Goal: Task Accomplishment & Management: Manage account settings

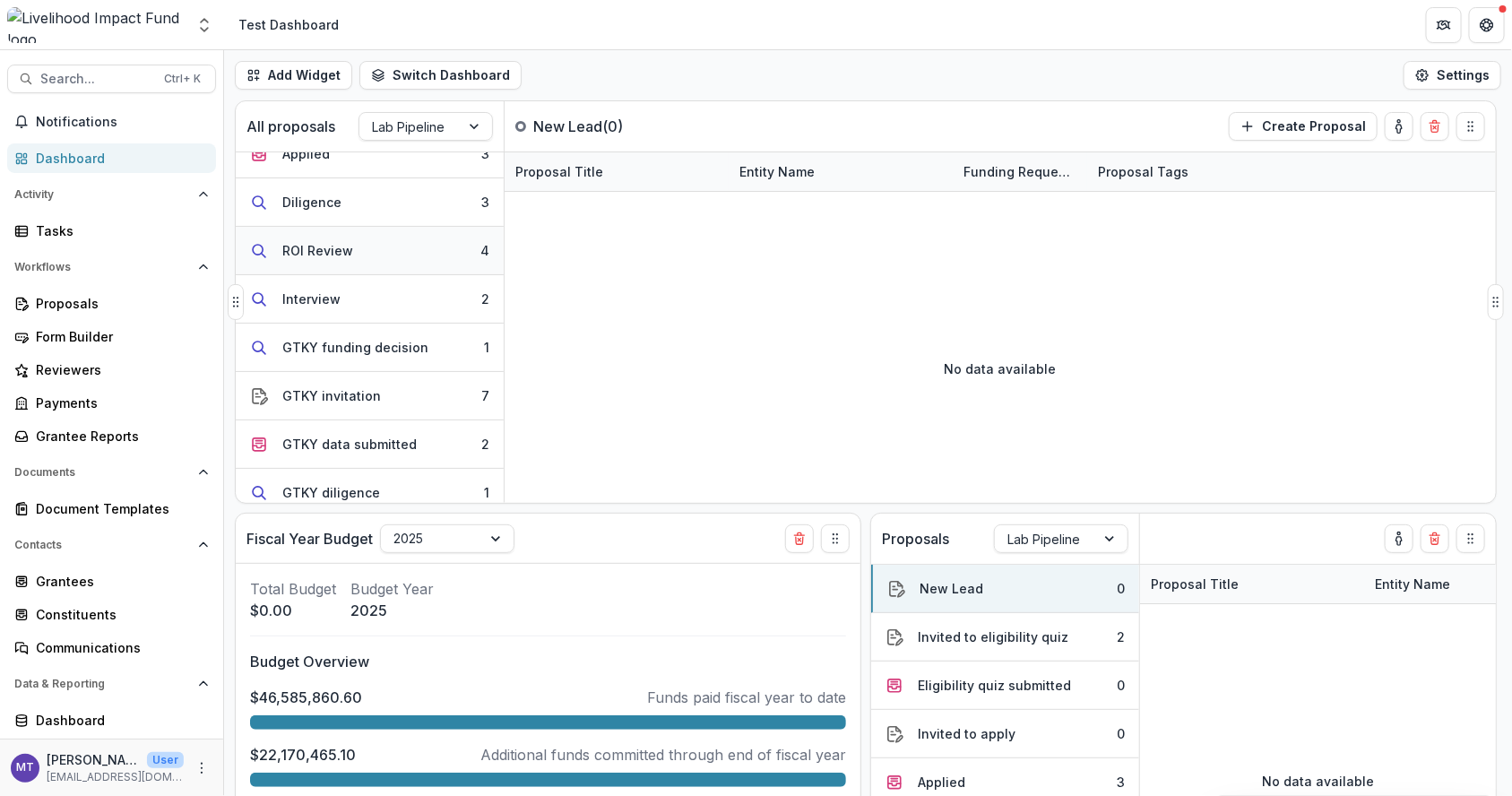
scroll to position [218, 0]
click at [425, 335] on button "GTKY funding decision 1" at bounding box center [370, 345] width 268 height 48
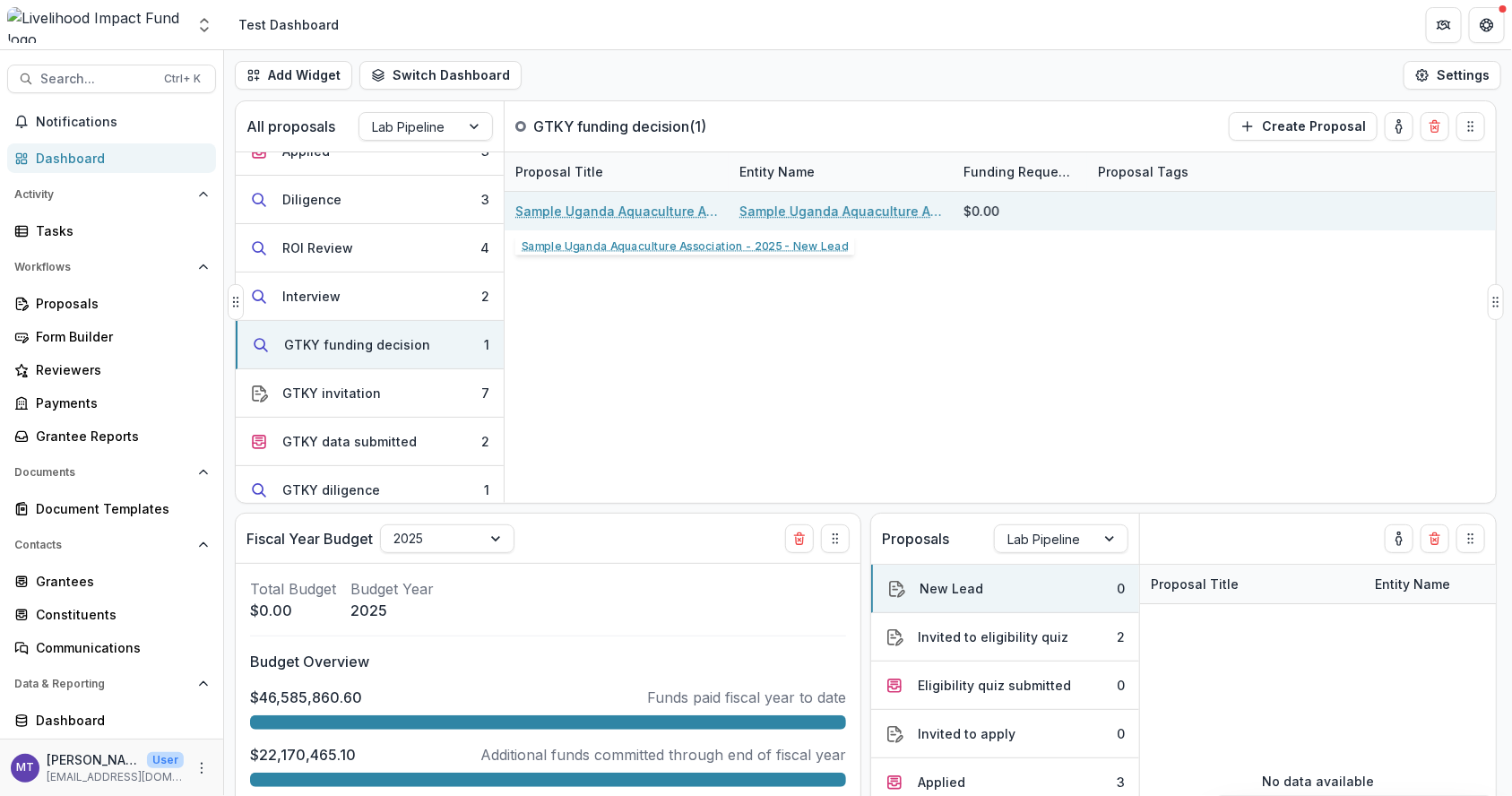
click at [622, 214] on link "Sample Uganda Aquaculture Association - 2025 - New Lead" at bounding box center [616, 211] width 202 height 19
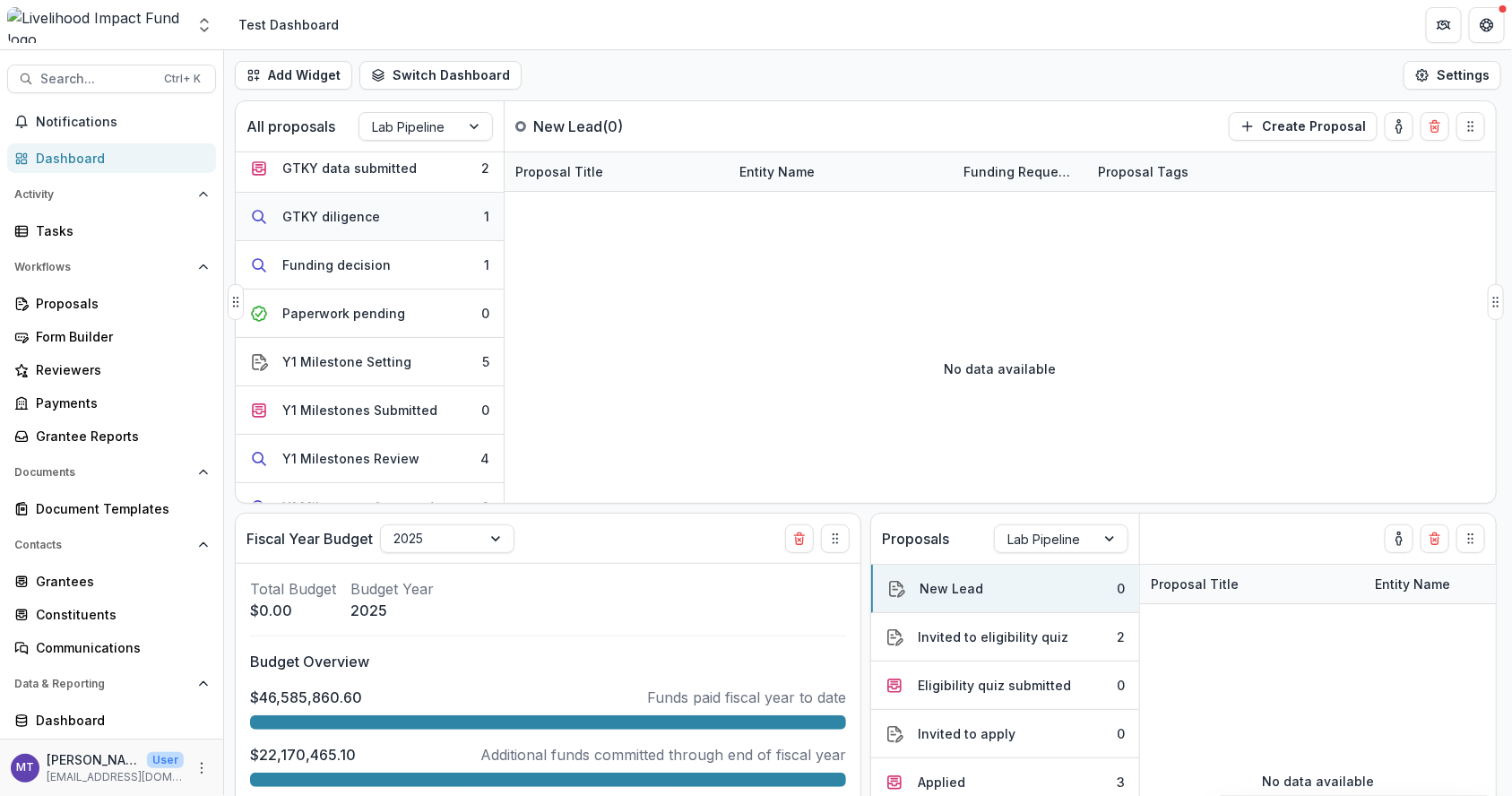
scroll to position [426, 0]
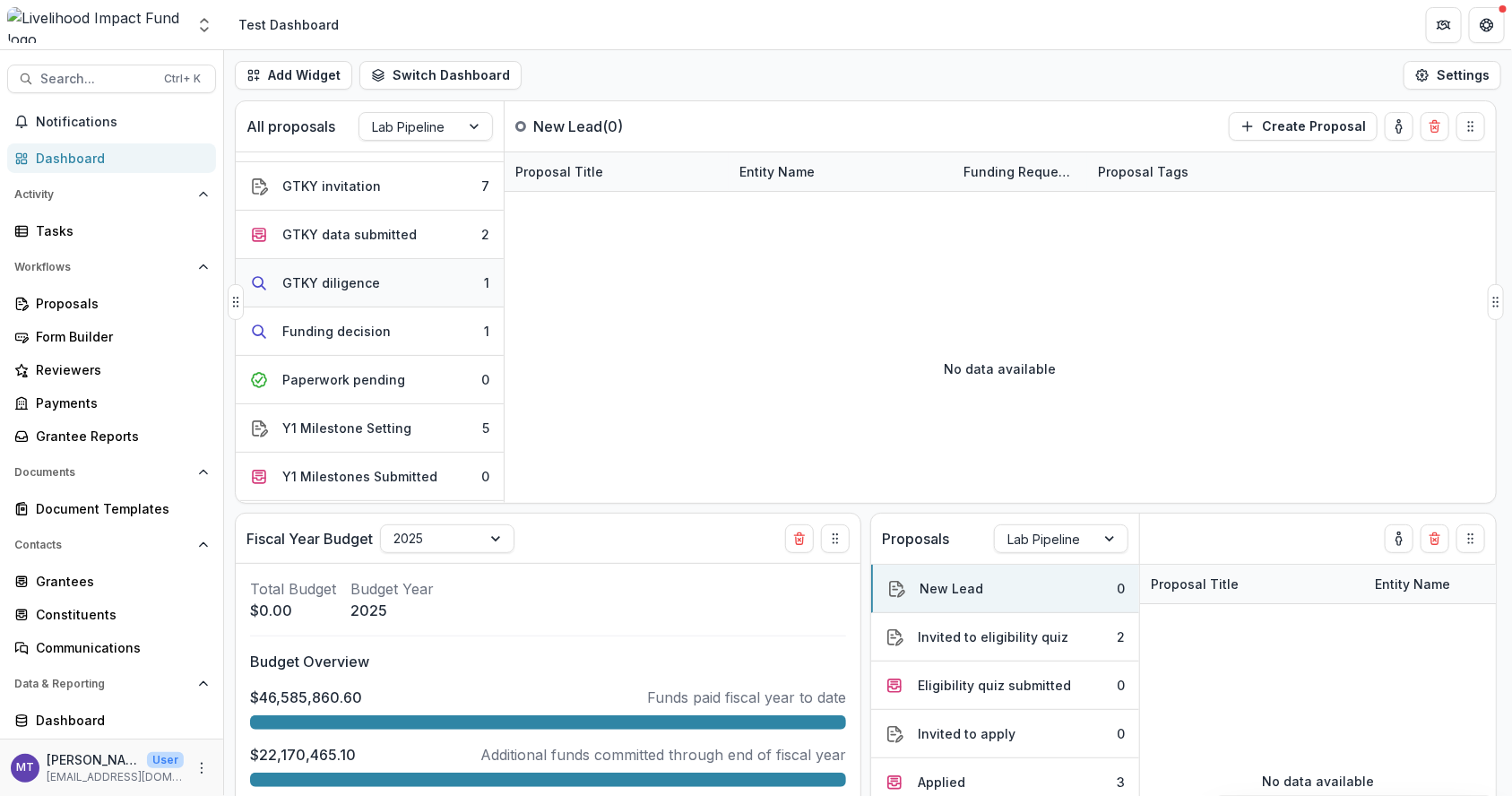
click at [395, 225] on div "GTKY data submitted" at bounding box center [350, 234] width 134 height 19
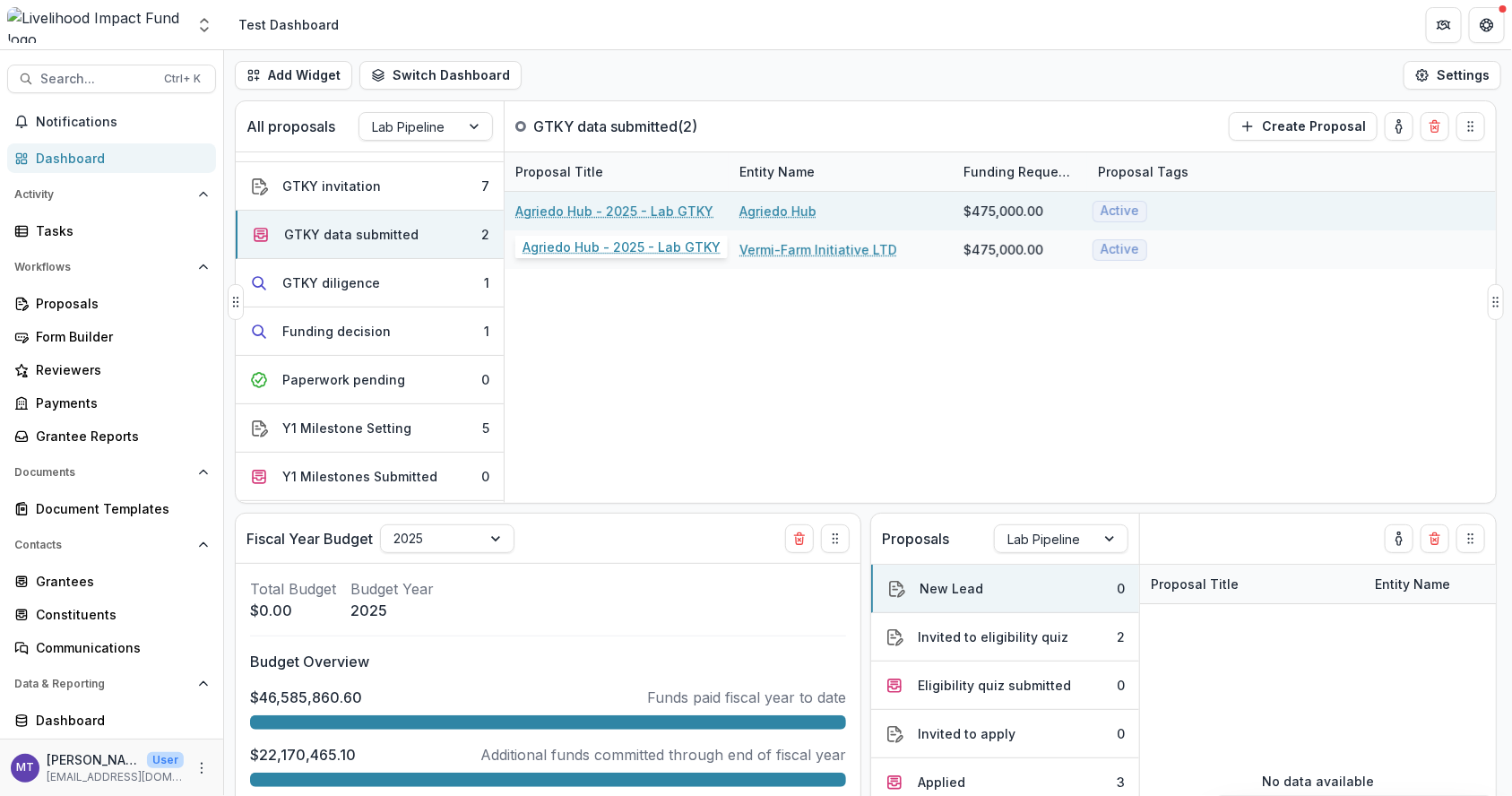
click at [611, 207] on link "Agriedo Hub - 2025 - Lab GTKY" at bounding box center [615, 211] width 199 height 19
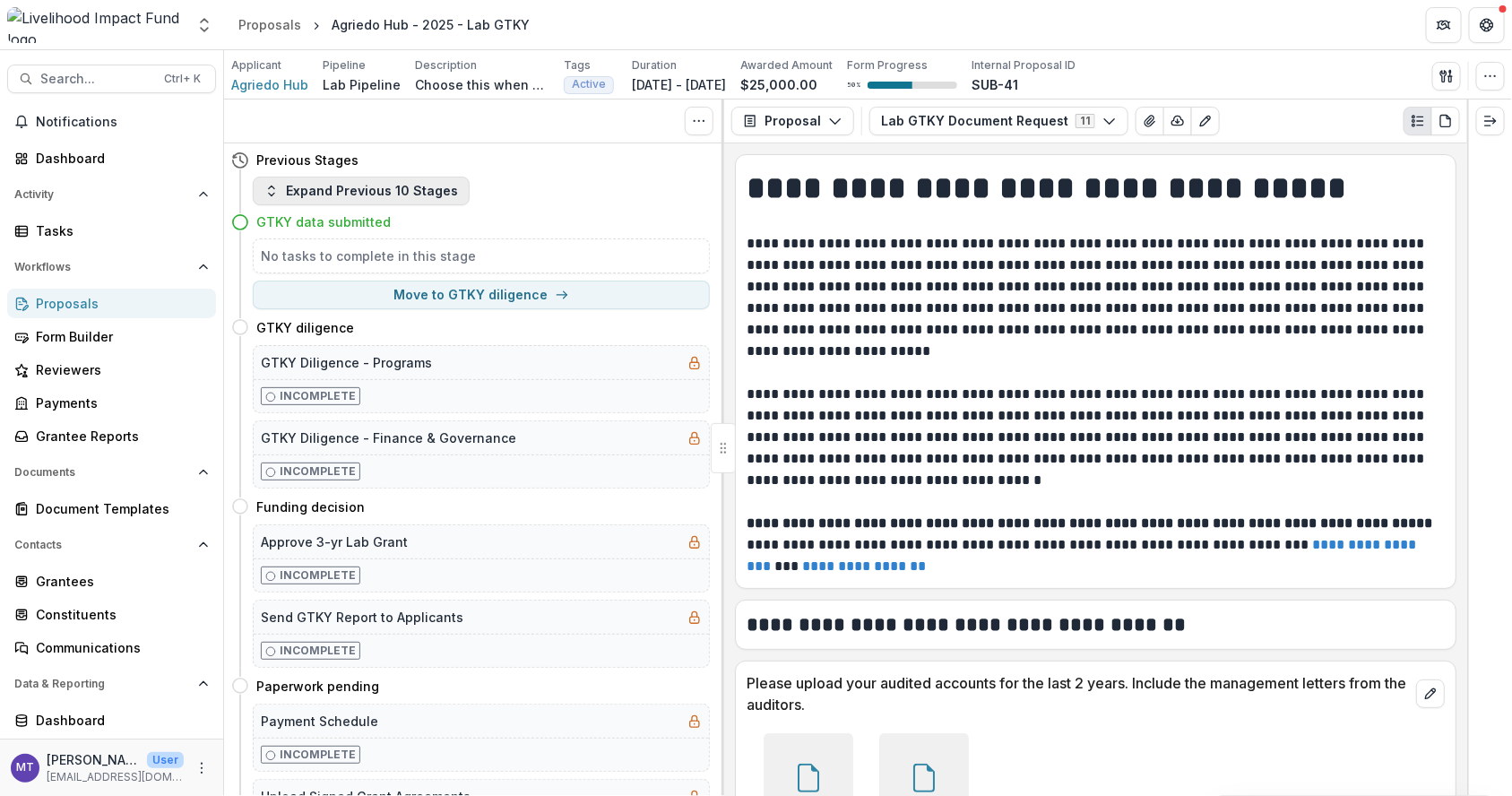
click at [408, 201] on button "Expand Previous 10 Stages" at bounding box center [361, 191] width 217 height 29
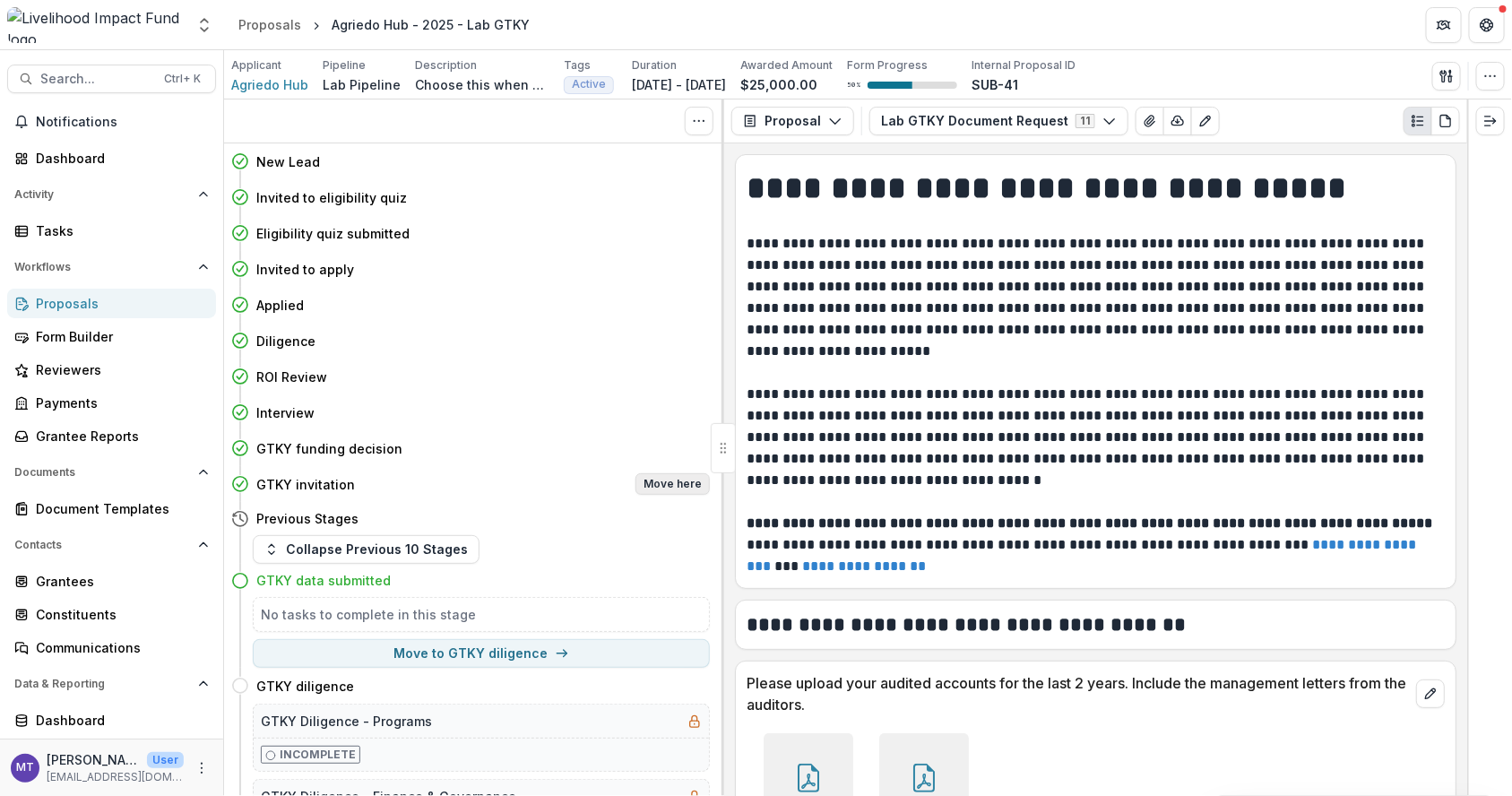
click at [679, 487] on button "Move here" at bounding box center [673, 484] width 74 height 22
select select "**********"
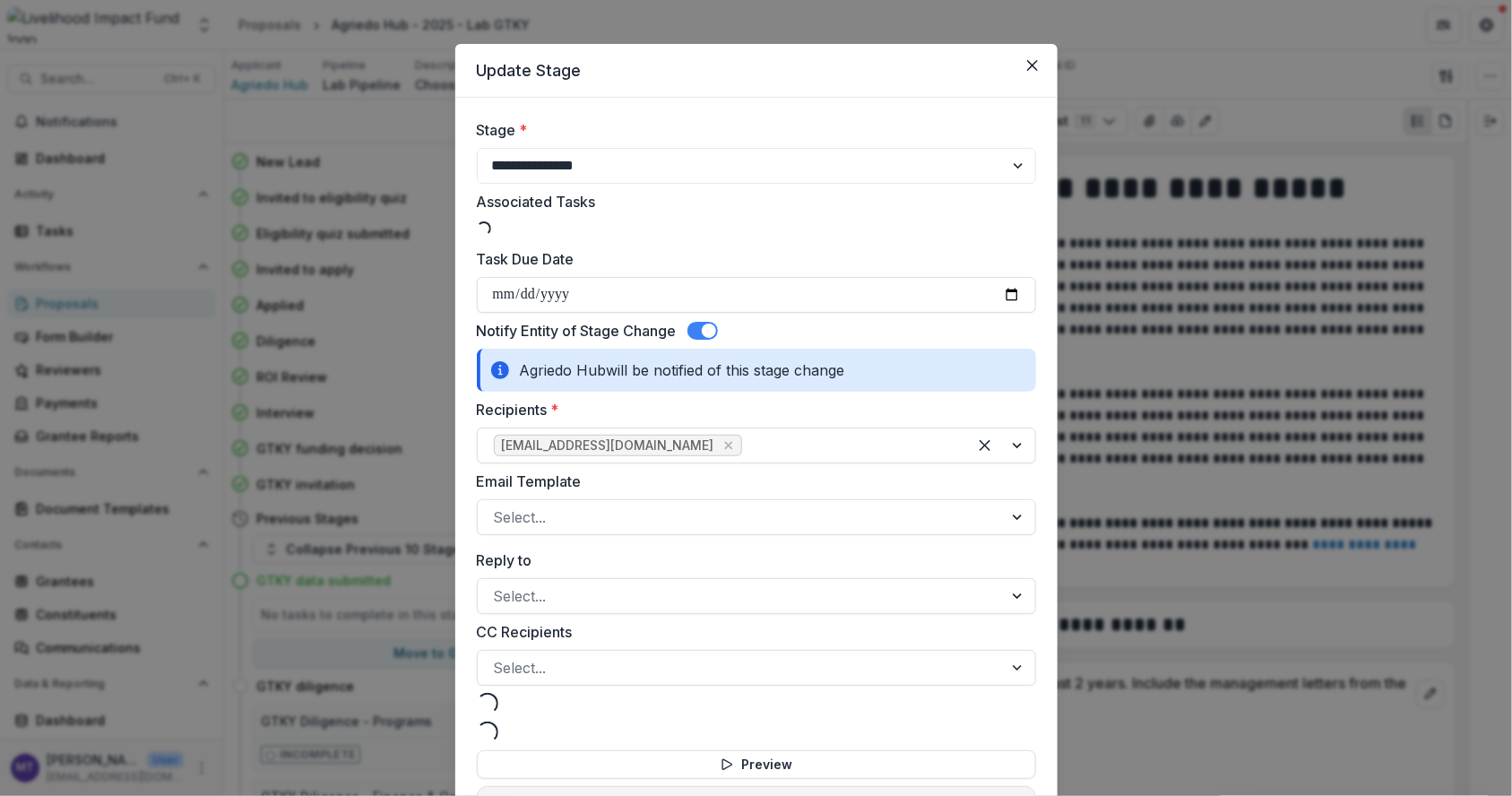
scroll to position [14, 0]
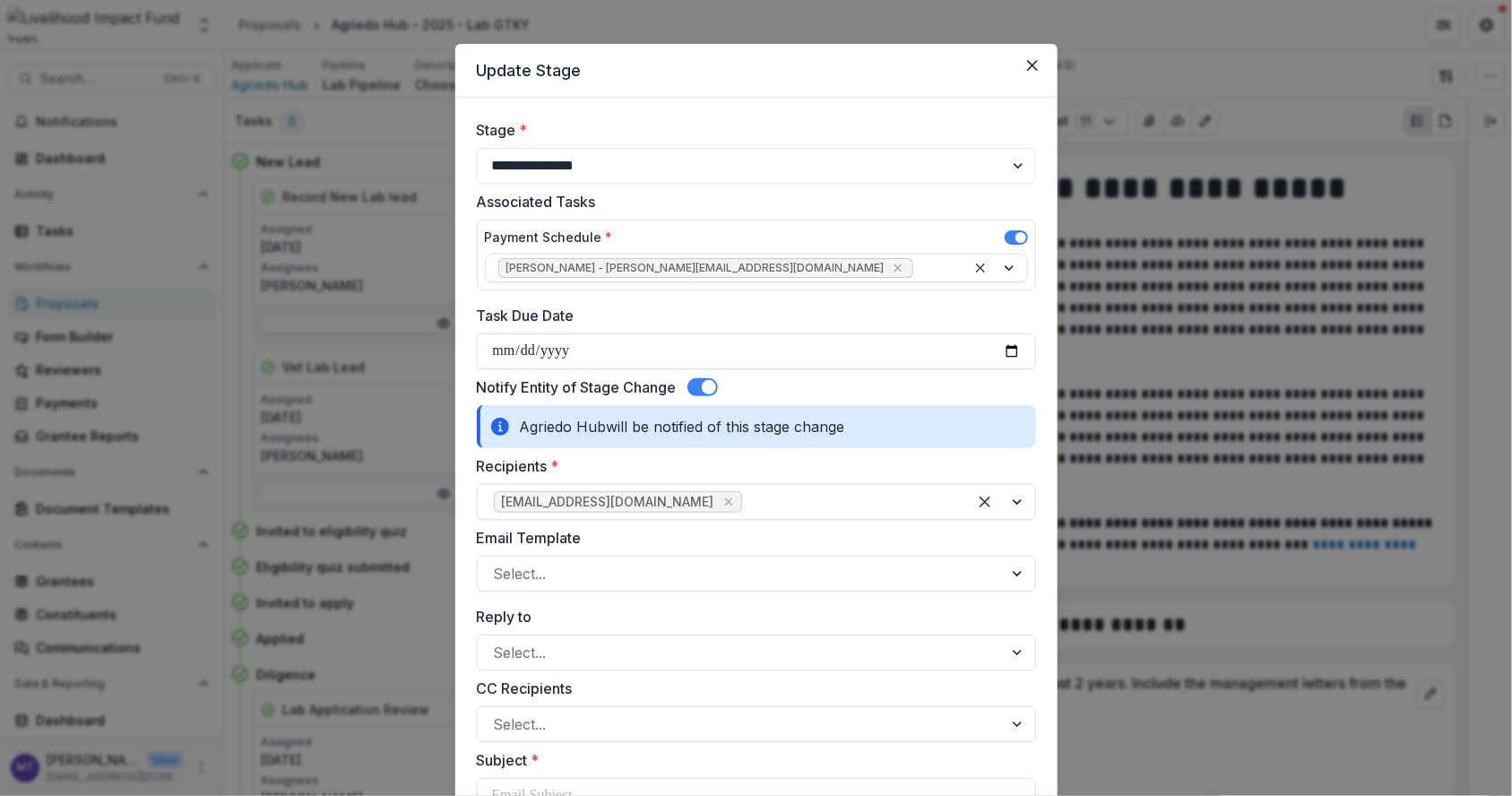
select select "**********"
click at [697, 378] on span at bounding box center [703, 387] width 31 height 18
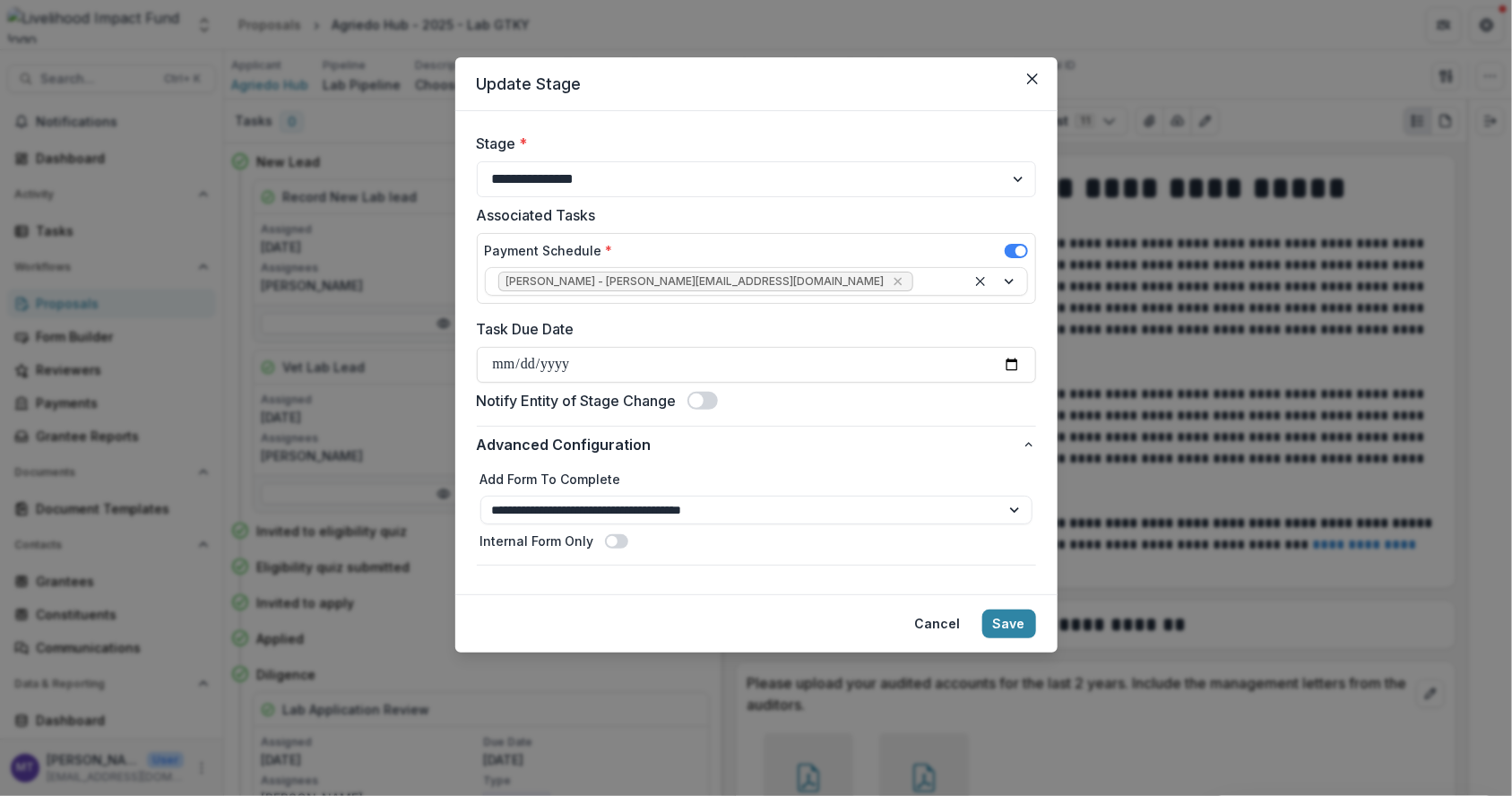
scroll to position [0, 0]
click at [891, 276] on icon "Remove Miriam Mwangi - miriam@lifund.org" at bounding box center [898, 282] width 15 height 15
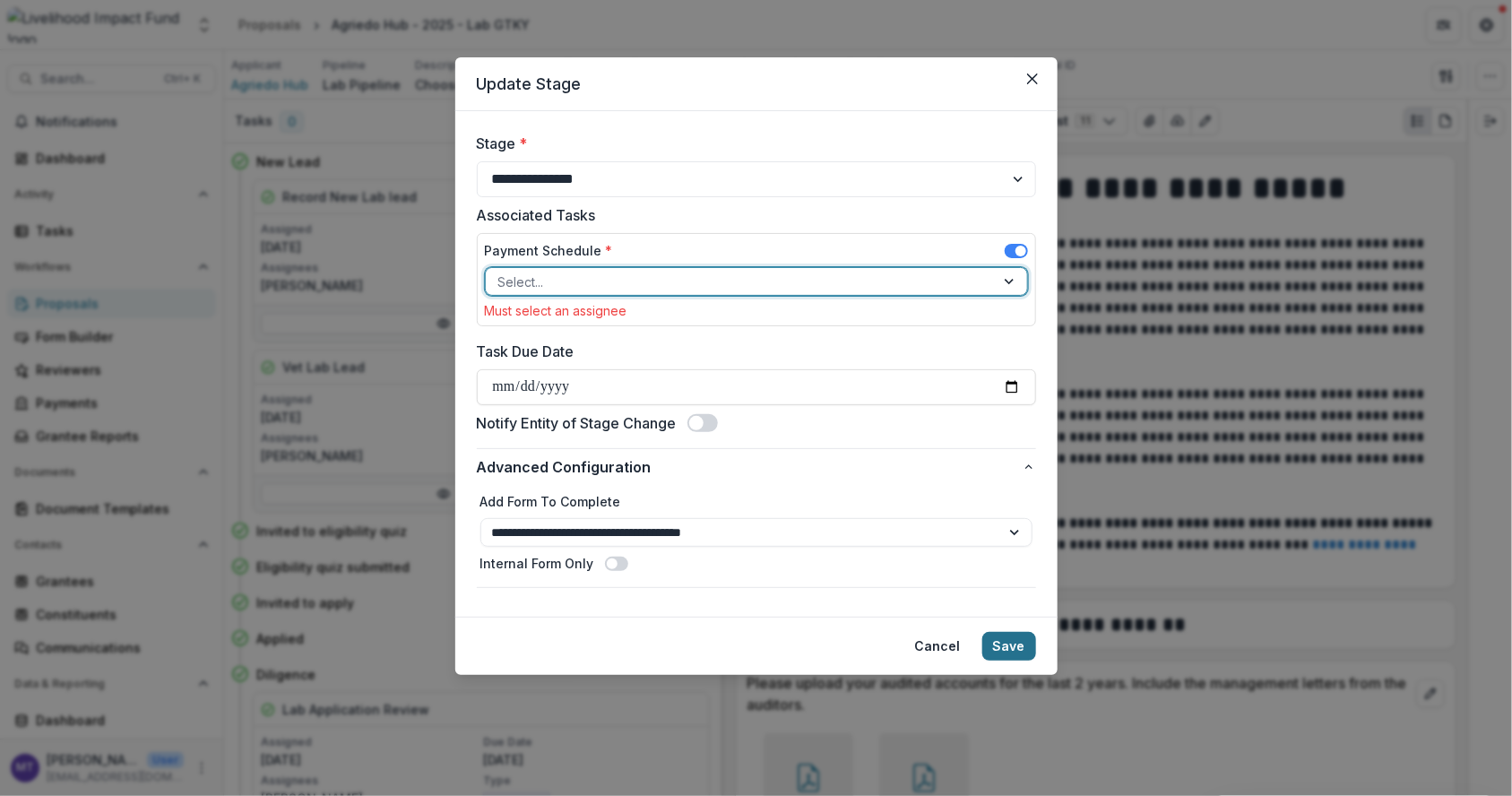
click at [1021, 639] on button "Save" at bounding box center [1009, 646] width 53 height 29
click at [1028, 74] on icon "Close" at bounding box center [1032, 79] width 11 height 11
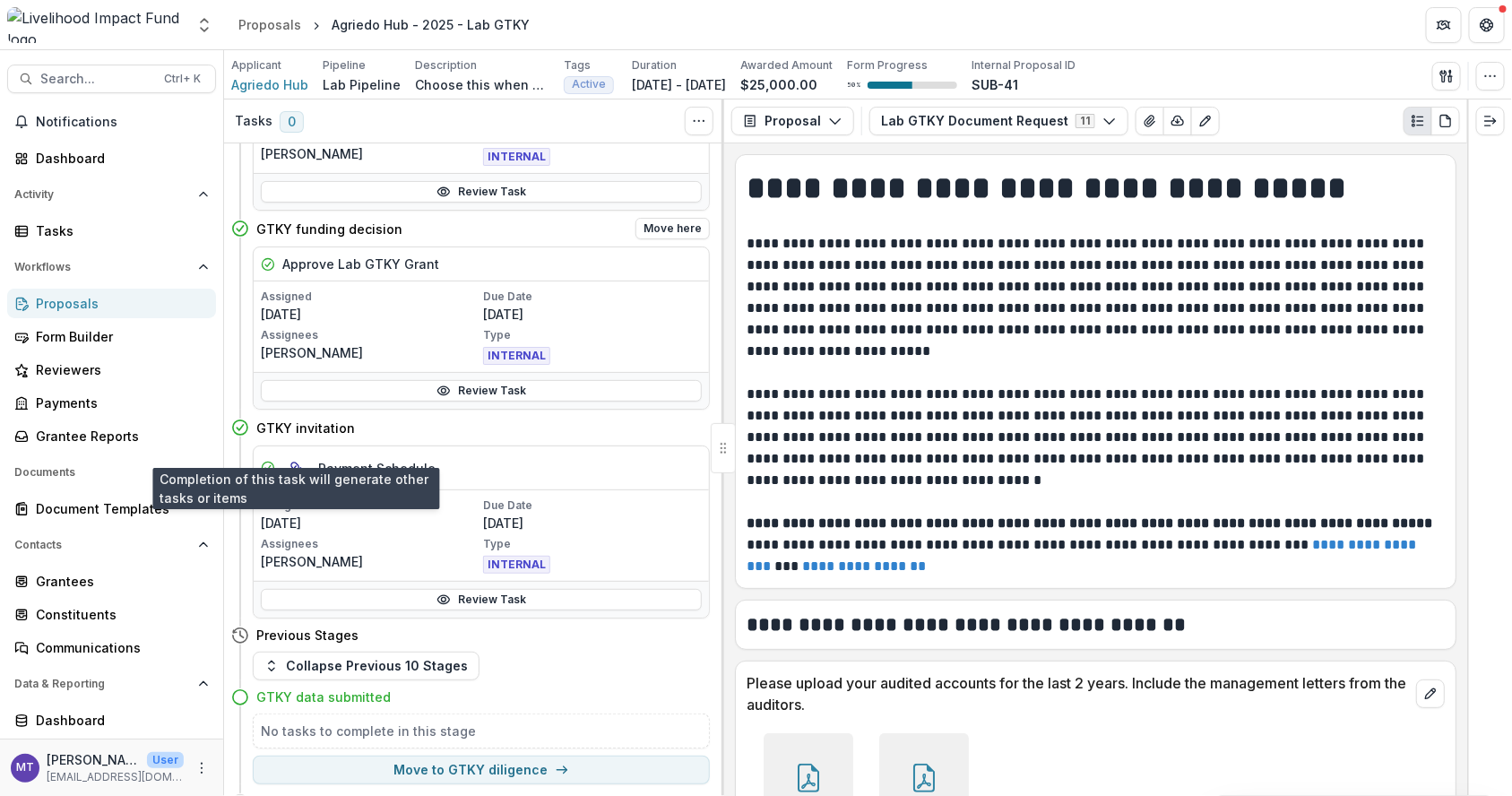
scroll to position [1053, 0]
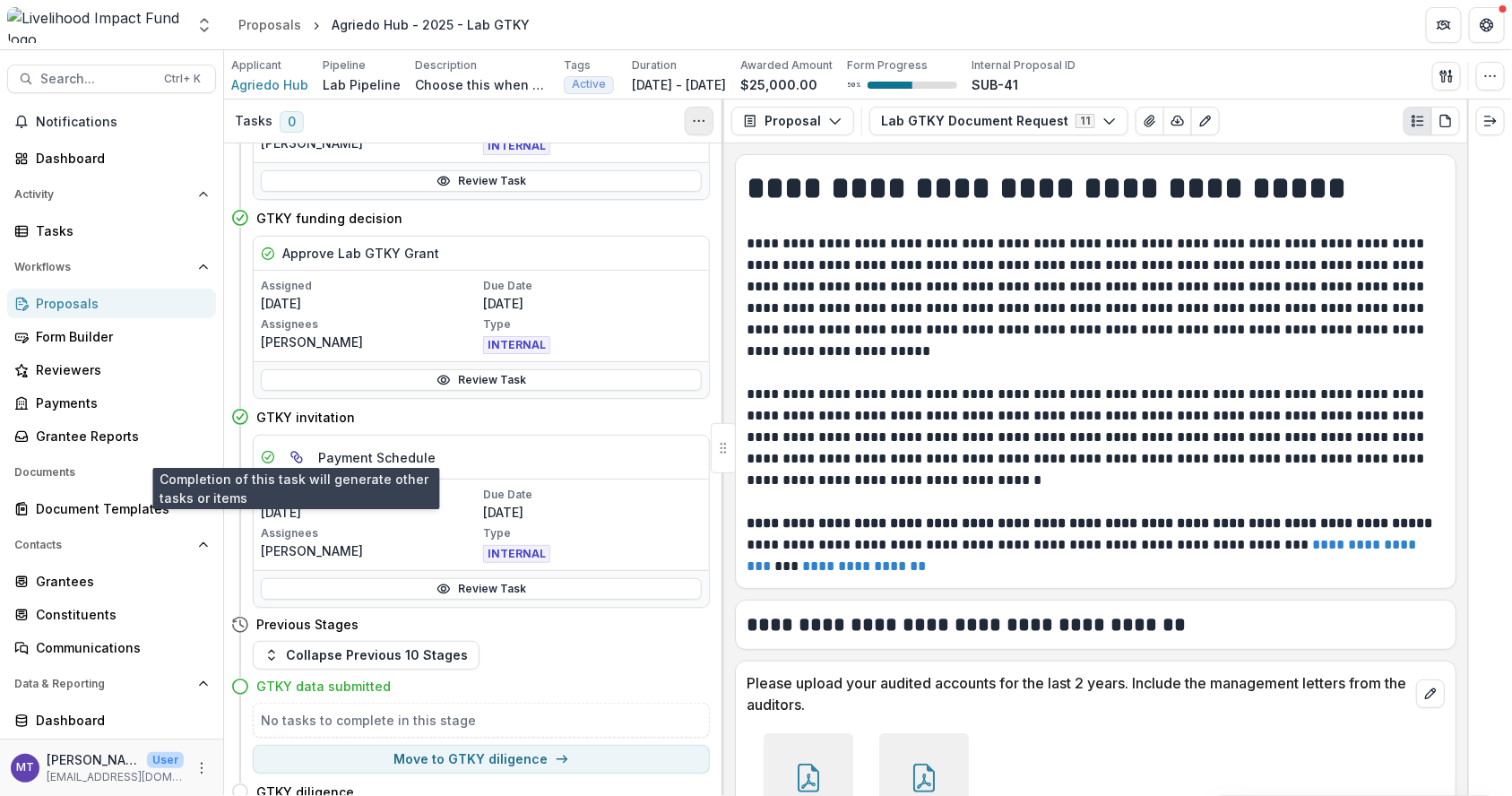
click at [689, 129] on button "Toggle View Cancelled Tasks" at bounding box center [700, 121] width 29 height 29
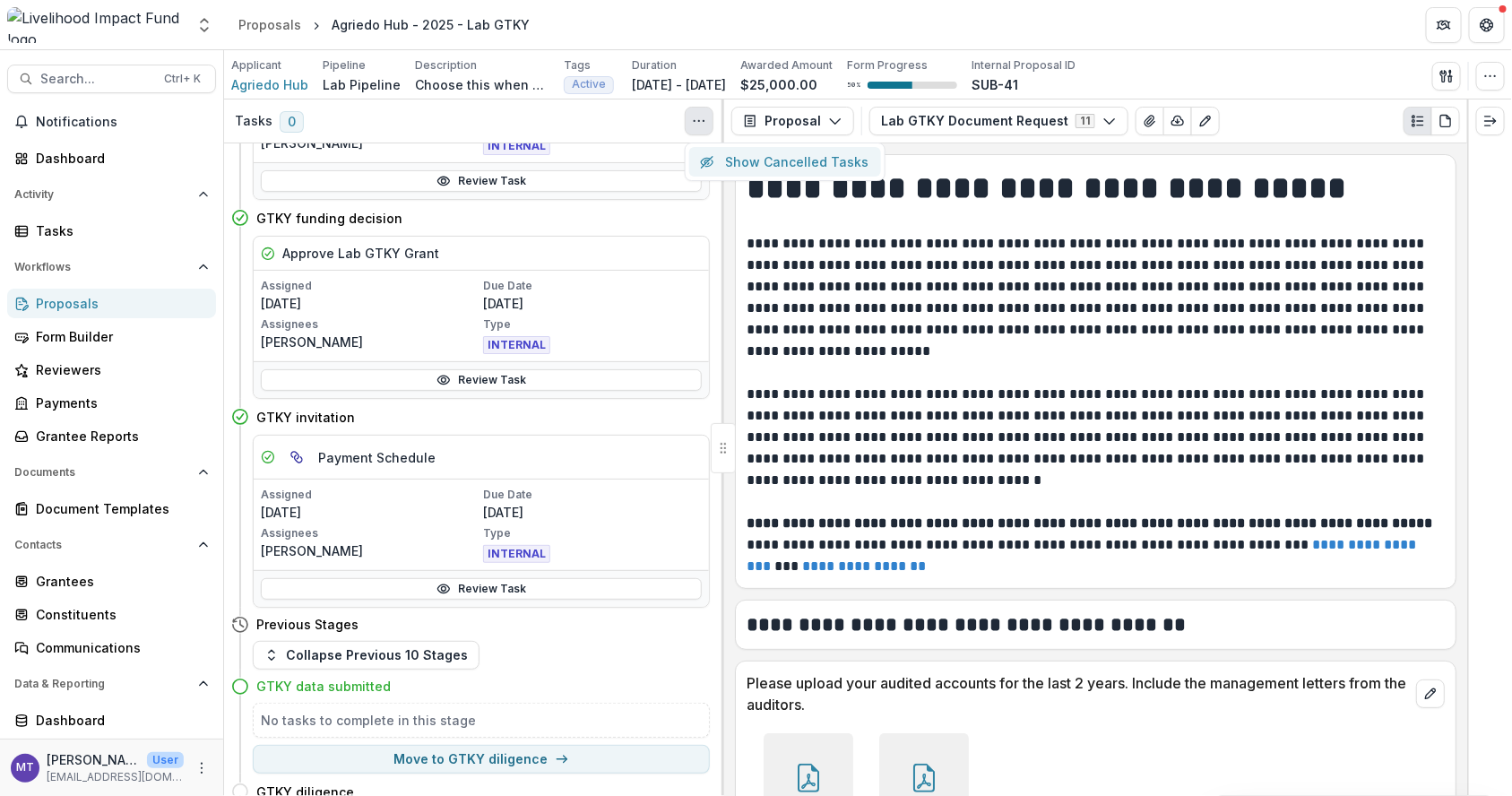
click at [724, 162] on button "Show Cancelled Tasks" at bounding box center [785, 161] width 192 height 30
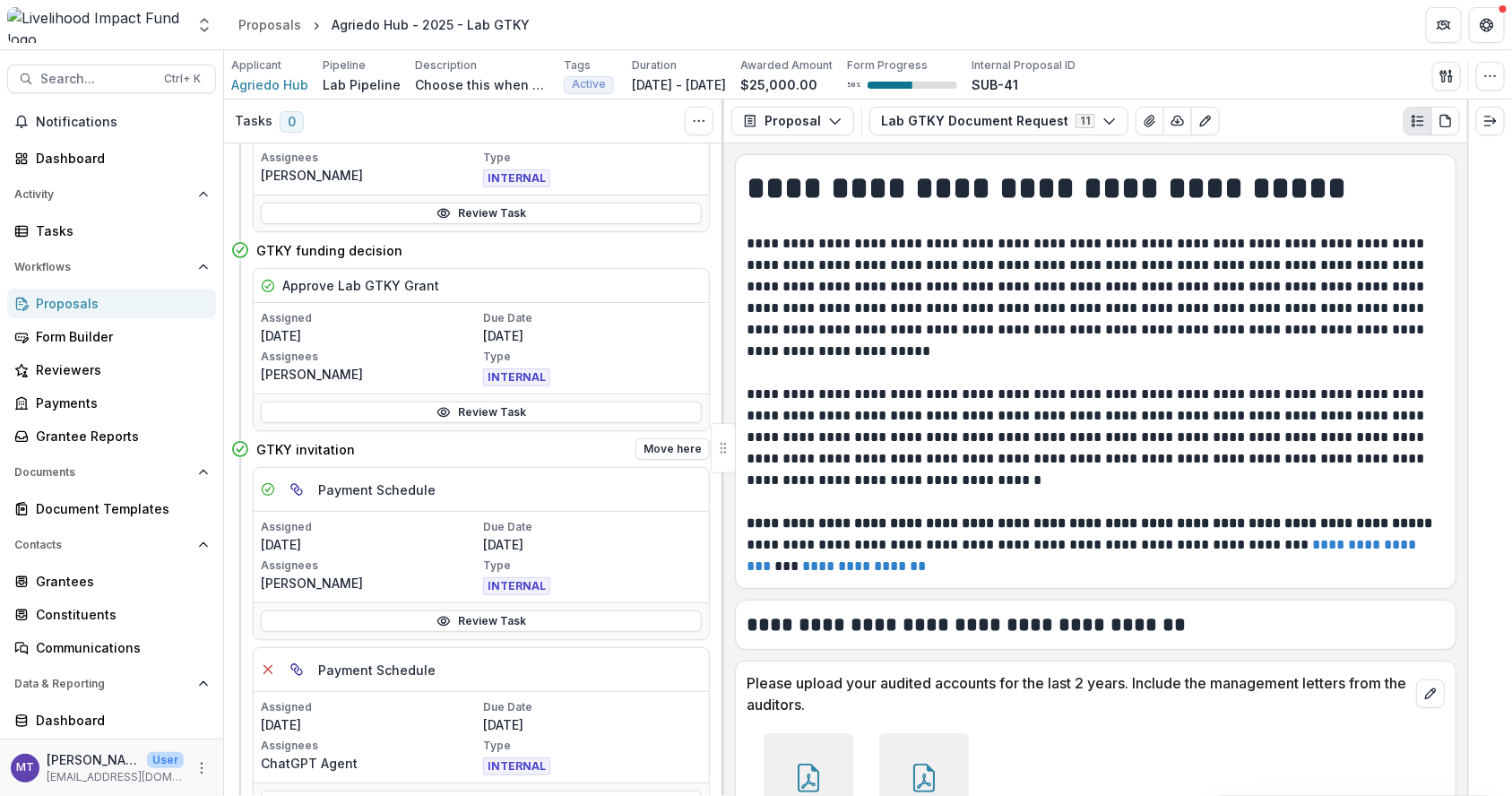
scroll to position [1014, 0]
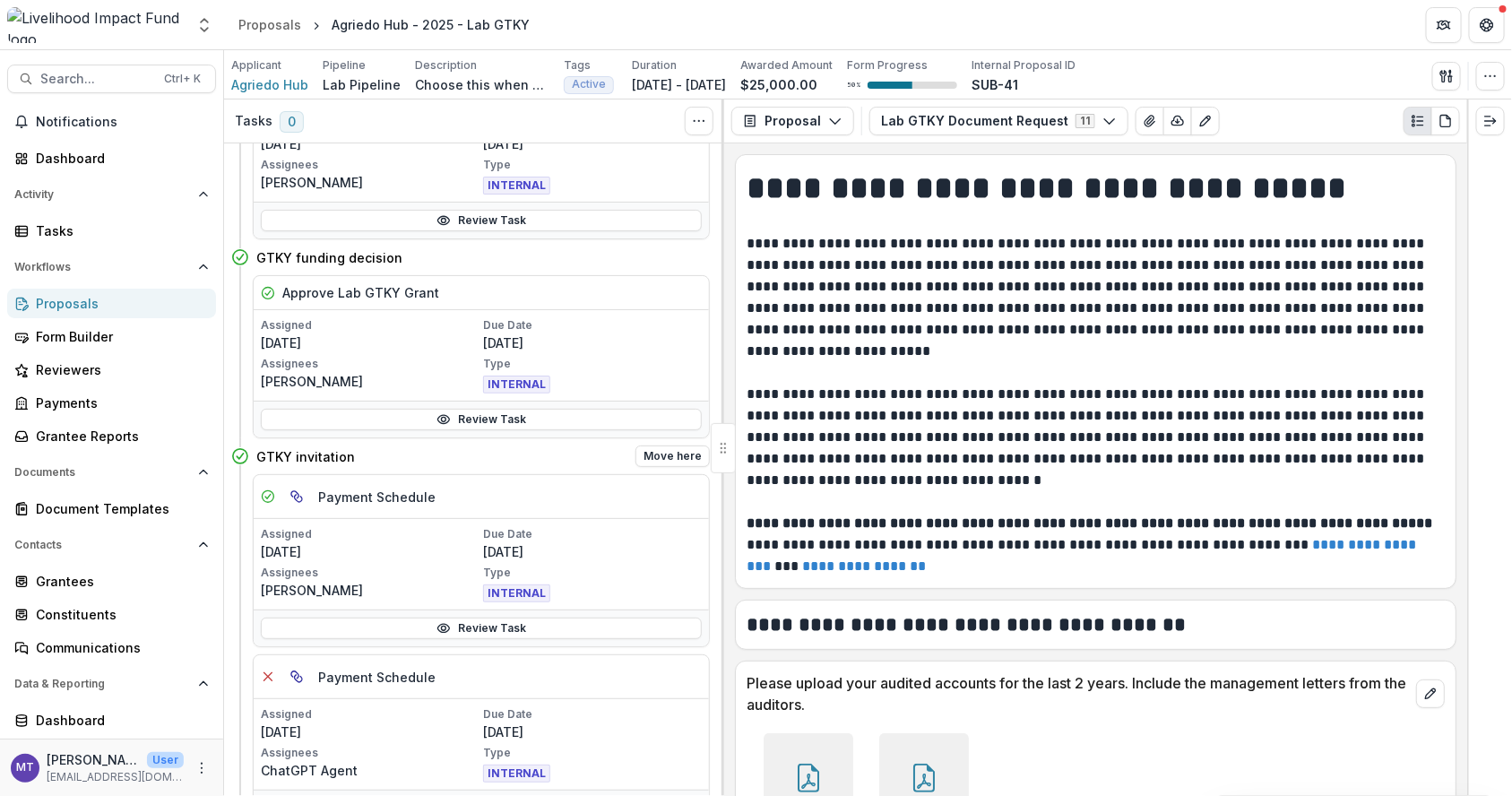
click at [624, 475] on div "Payment Schedule" at bounding box center [481, 497] width 455 height 44
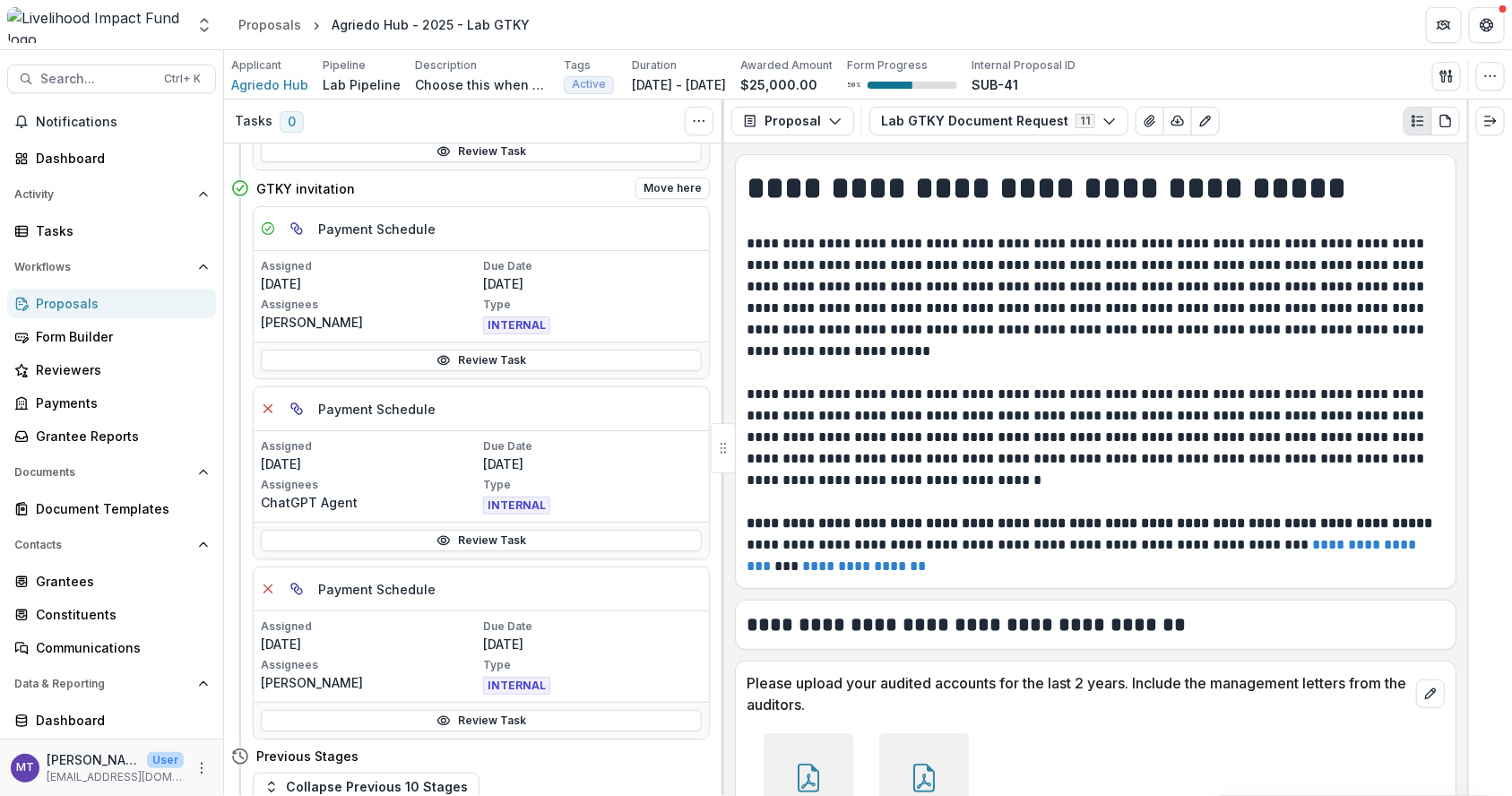
scroll to position [1277, 0]
